Goal: Check status: Check status

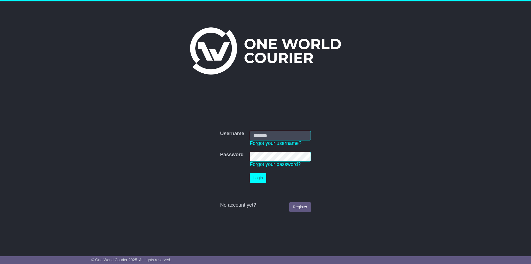
type input "**********"
click at [254, 175] on button "Login" at bounding box center [258, 178] width 17 height 10
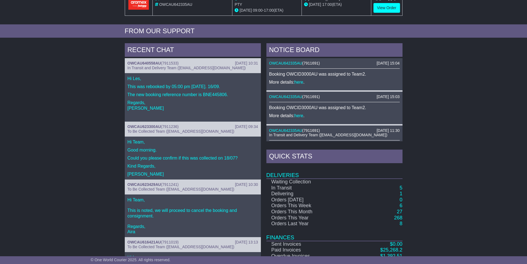
scroll to position [220, 0]
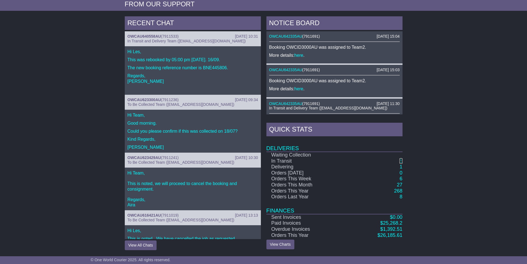
click at [402, 161] on link "5" at bounding box center [400, 161] width 3 height 6
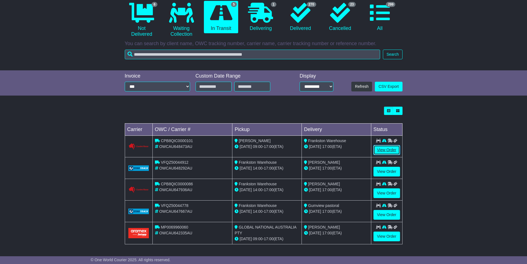
click at [381, 147] on link "View Order" at bounding box center [386, 150] width 27 height 10
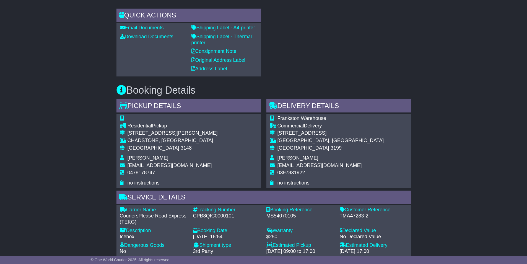
scroll to position [277, 0]
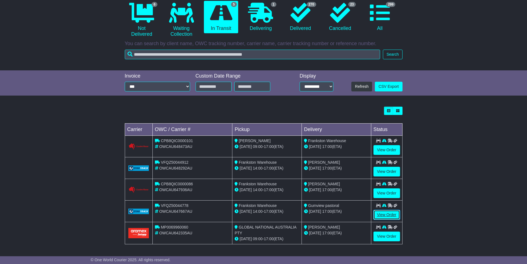
click at [389, 212] on link "View Order" at bounding box center [386, 215] width 27 height 10
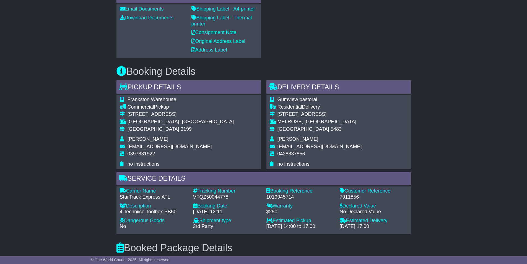
scroll to position [221, 0]
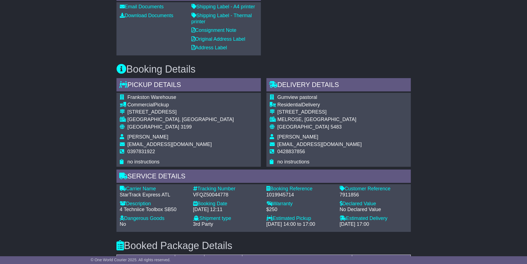
click at [109, 159] on div "Email Download Tracking Pricing Insurance" at bounding box center [263, 177] width 527 height 602
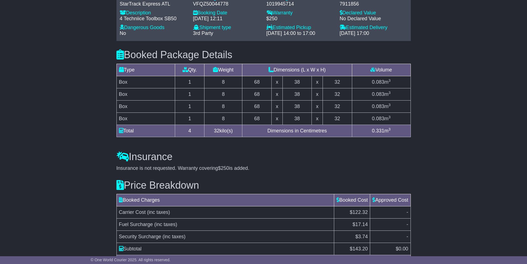
scroll to position [337, 0]
